Goal: Check status: Check status

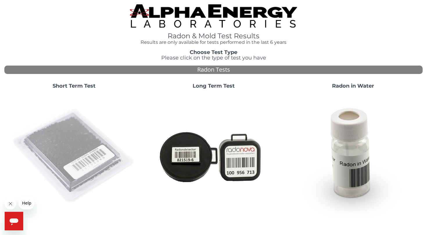
click at [69, 154] on img at bounding box center [74, 156] width 125 height 125
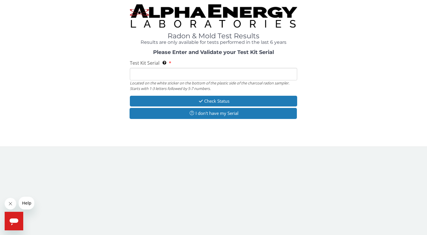
click at [185, 69] on input "Test Kit Serial Located on the white sticker on the bottom of the plastic side …" at bounding box center [213, 74] width 167 height 12
paste input "FE426972"
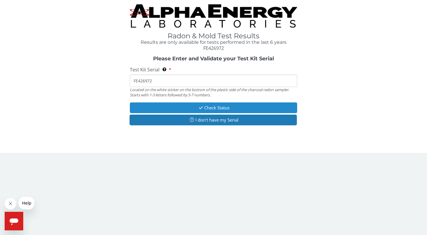
type input "FE426972"
click at [210, 104] on button "Check Status" at bounding box center [213, 107] width 167 height 11
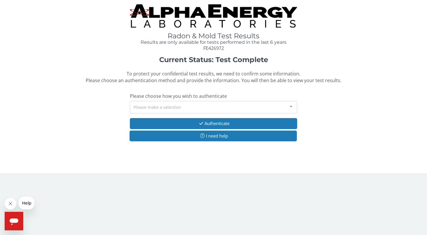
click at [209, 107] on div "Please make a selection" at bounding box center [213, 107] width 167 height 12
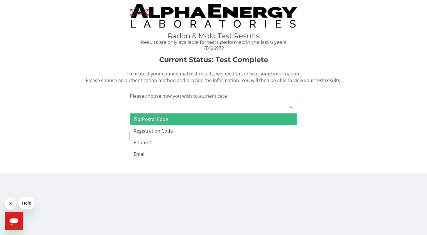
click at [184, 118] on span "Zip/Postal Code" at bounding box center [213, 119] width 167 height 12
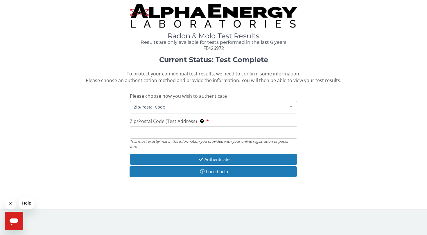
click at [191, 132] on input "Zip/Postal Code (Test Address) This must exactly match the information you prov…" at bounding box center [213, 132] width 167 height 12
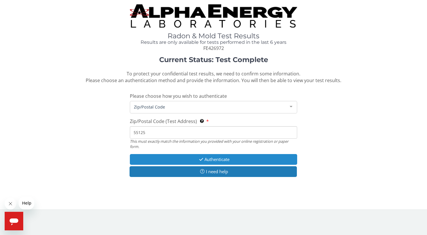
type input "55125"
click at [217, 155] on button "Authenticate" at bounding box center [213, 159] width 167 height 11
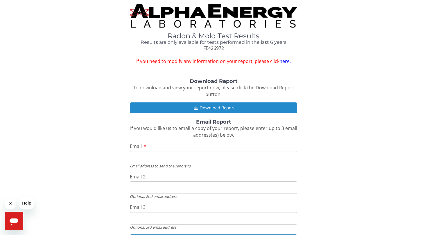
click at [233, 102] on button "Download Report" at bounding box center [213, 107] width 167 height 11
